Goal: Task Accomplishment & Management: Use online tool/utility

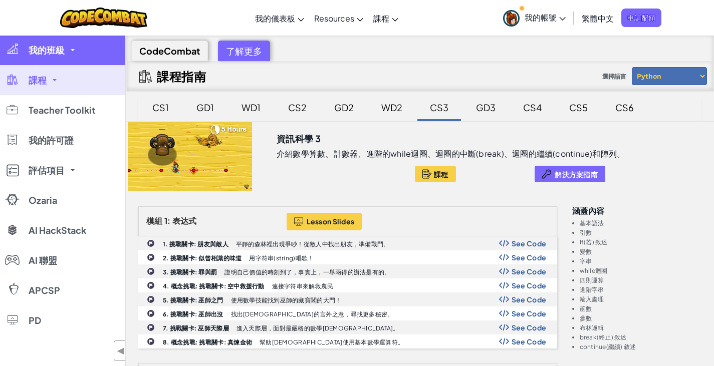
click at [55, 51] on span "我的班級" at bounding box center [47, 50] width 36 height 9
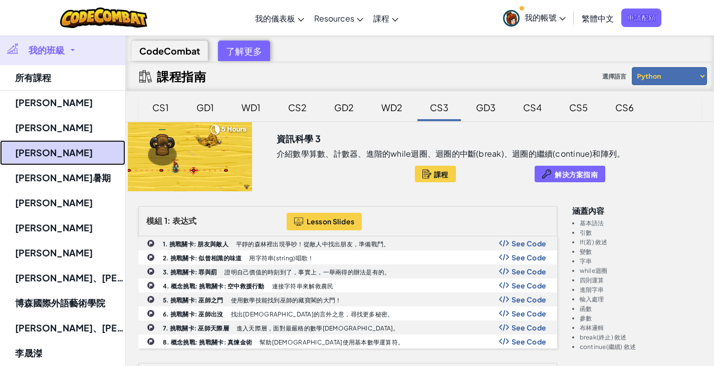
click at [44, 156] on link "[PERSON_NAME]" at bounding box center [62, 152] width 125 height 25
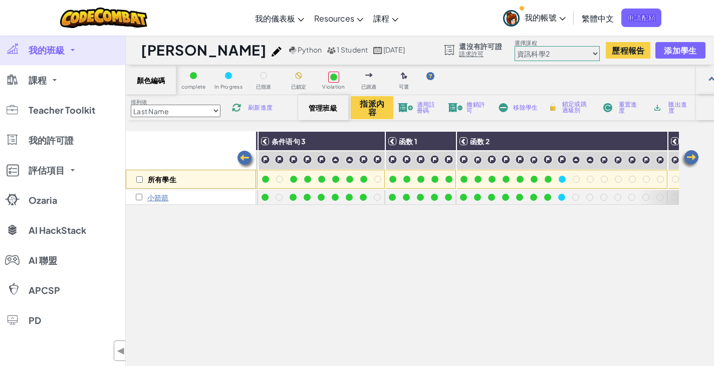
scroll to position [0, 551]
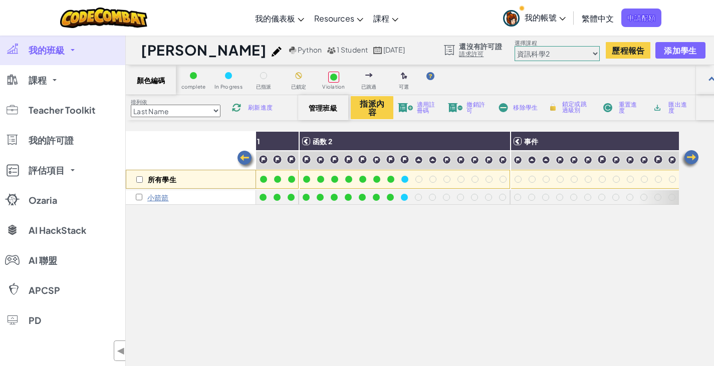
click at [69, 57] on link "我的班級" at bounding box center [62, 50] width 125 height 30
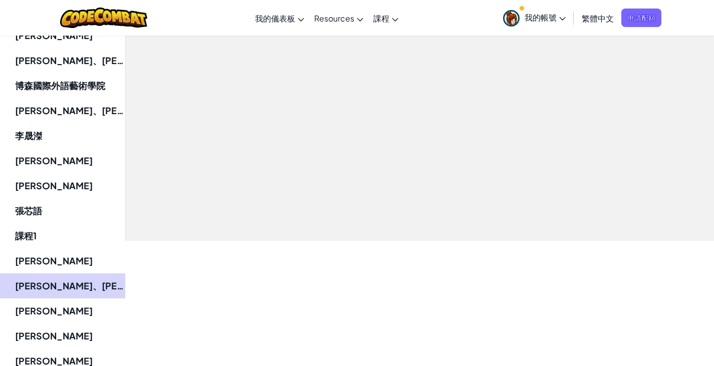
scroll to position [150, 0]
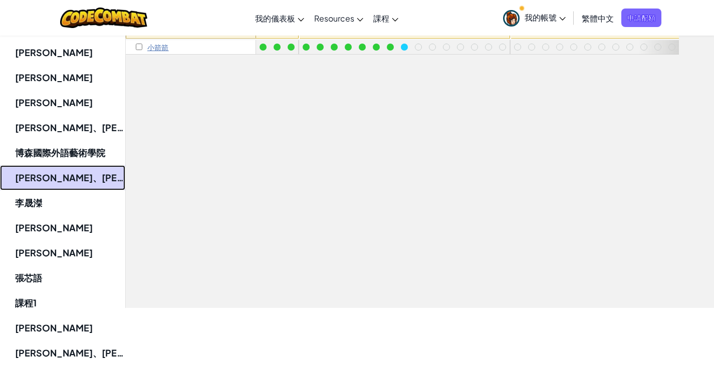
click at [79, 174] on link "[PERSON_NAME]、[PERSON_NAME]" at bounding box center [62, 177] width 125 height 25
select select "56462f935afde0c6fd30fc8c"
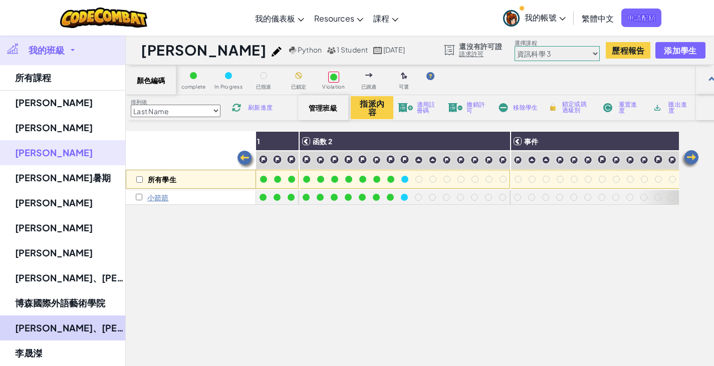
select select "56462f935afde0c6fd30fc8c"
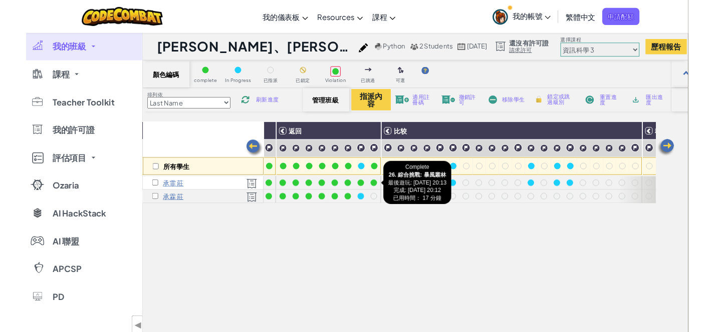
scroll to position [0, 191]
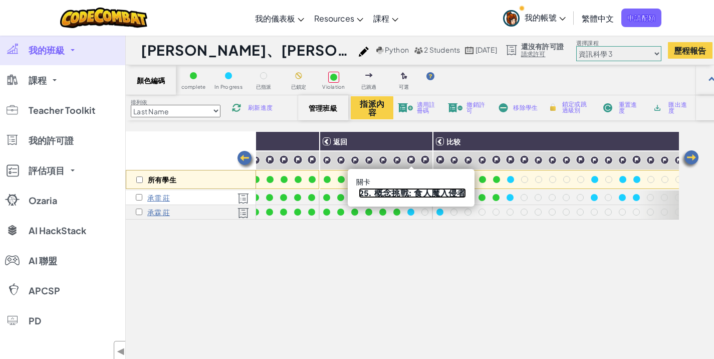
click at [407, 190] on link "25. 概念挑戰: 食人魔入侵者" at bounding box center [412, 193] width 107 height 10
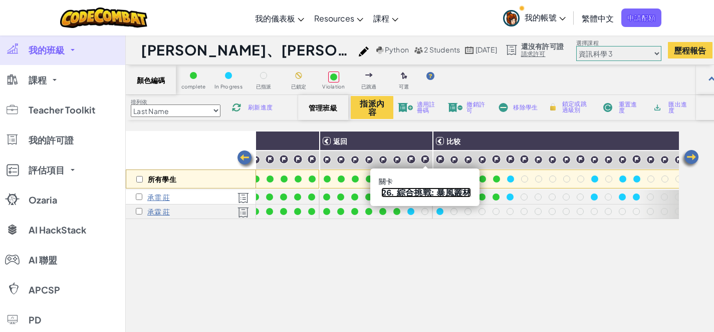
click at [420, 188] on link "26. 綜合挑戰: 暴風叢林" at bounding box center [426, 193] width 90 height 10
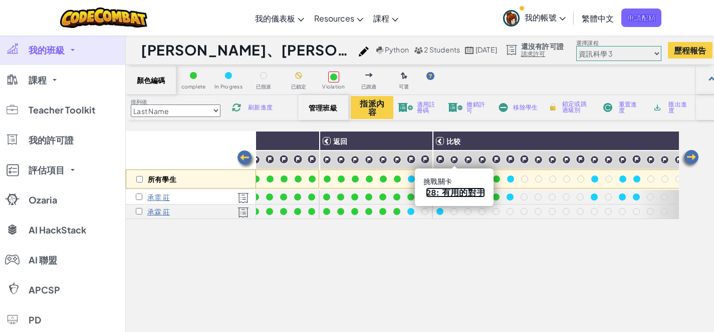
click at [452, 190] on link "28: 有用的對手" at bounding box center [455, 193] width 59 height 10
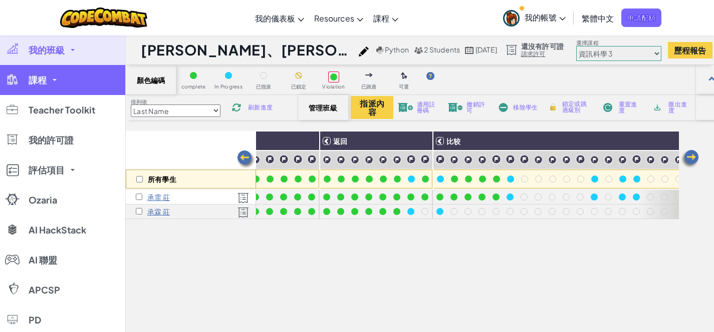
click at [53, 80] on span at bounding box center [55, 80] width 4 height 2
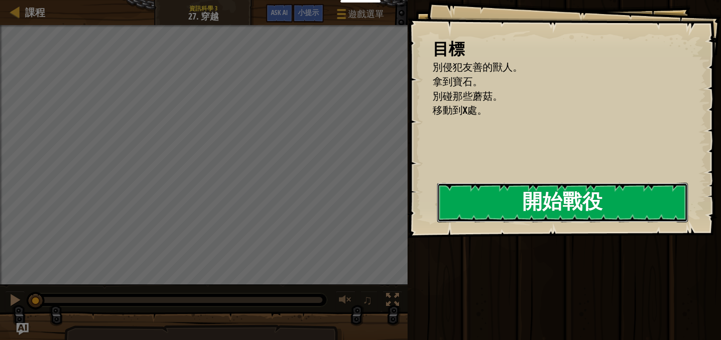
drag, startPoint x: 477, startPoint y: 198, endPoint x: 466, endPoint y: 179, distance: 22.2
click at [477, 198] on button "開始戰役" at bounding box center [562, 203] width 251 height 40
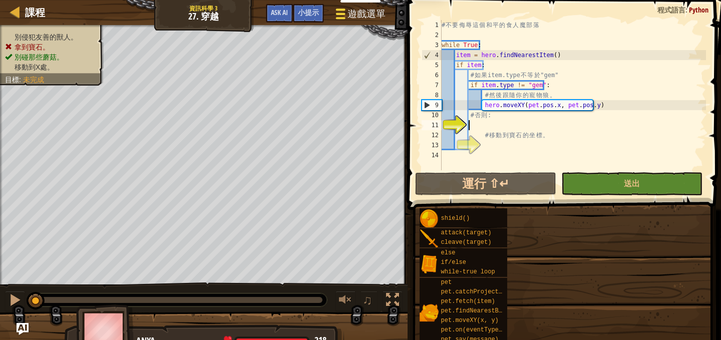
click at [373, 14] on span "遊戲選單" at bounding box center [366, 14] width 38 height 14
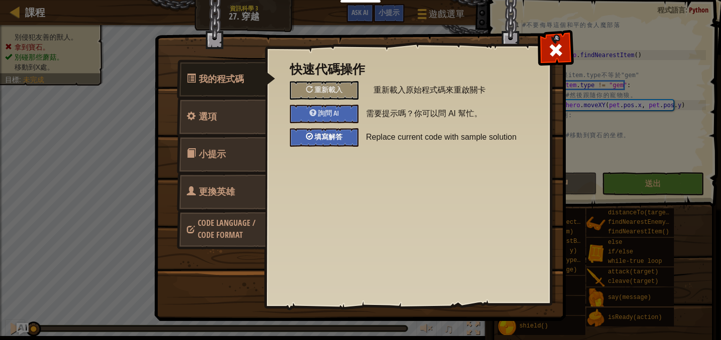
click at [331, 135] on span "填寫解答" at bounding box center [328, 137] width 28 height 10
click at [560, 43] on span at bounding box center [556, 50] width 16 height 16
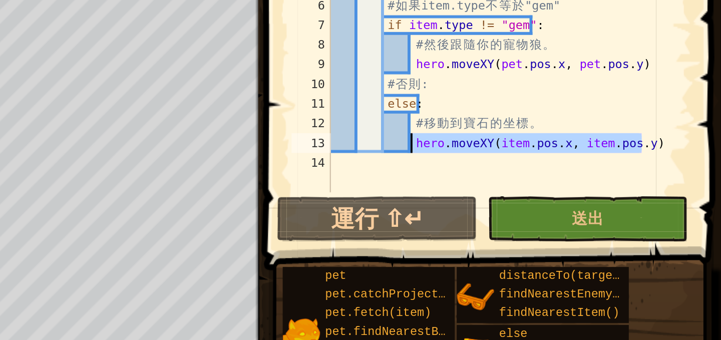
drag, startPoint x: 683, startPoint y: 146, endPoint x: 562, endPoint y: 143, distance: 121.2
click at [562, 143] on div "# 不 要 侮 辱 這 個 和 平 的 食 人 魔 部 落 while True : item = hero . findNearestItem ( ) if…" at bounding box center [613, 105] width 186 height 170
type textarea "hero.moveXY(item.pos.x, item.pos.y)"
